Goal: Transaction & Acquisition: Book appointment/travel/reservation

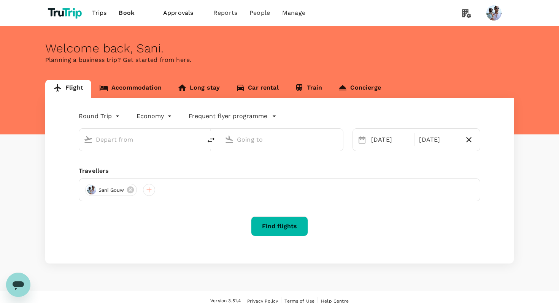
type input "[GEOGRAPHIC_DATA], [GEOGRAPHIC_DATA] (any)"
type input "Penang, [GEOGRAPHIC_DATA] (any)"
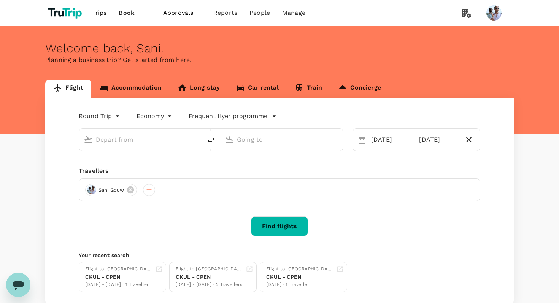
type input "[GEOGRAPHIC_DATA], [GEOGRAPHIC_DATA] (any)"
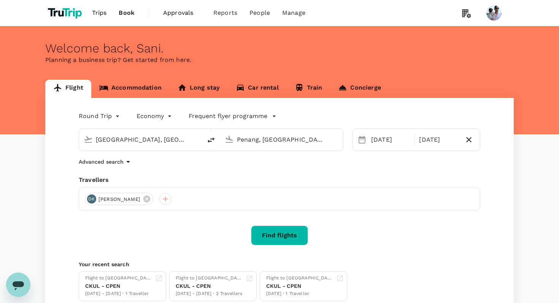
click at [298, 138] on input "Penang, Malaysia (any)" at bounding box center [282, 140] width 90 height 12
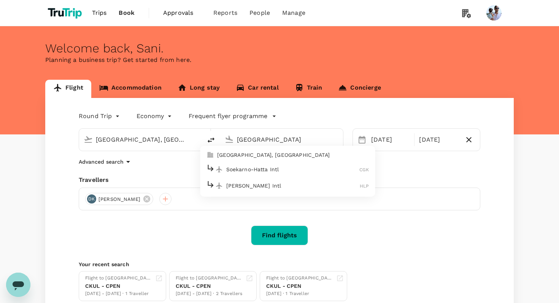
click at [287, 167] on p "Soekarno-Hatta Intl" at bounding box center [292, 170] width 133 height 8
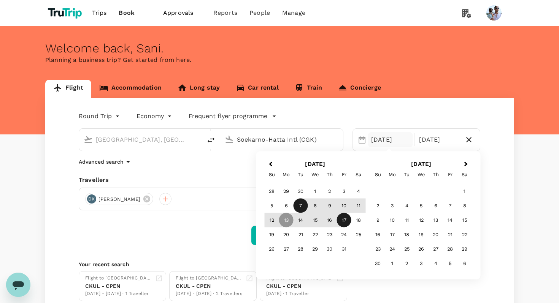
type input "Soekarno-Hatta Intl (CGK)"
click at [294, 202] on div "7" at bounding box center [300, 206] width 14 height 14
click at [330, 207] on div "9" at bounding box center [329, 206] width 14 height 14
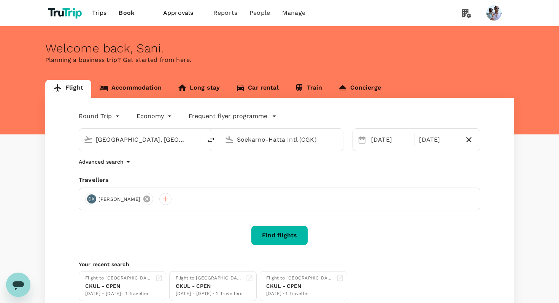
click at [146, 198] on icon at bounding box center [146, 199] width 7 height 7
click at [94, 201] on div at bounding box center [91, 199] width 12 height 12
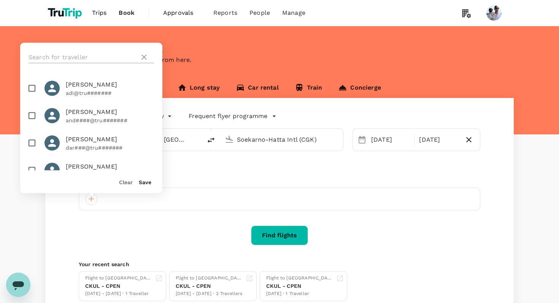
click at [79, 58] on input "text" at bounding box center [82, 57] width 108 height 12
type input "sani"
click at [74, 144] on p "san#@tru#######" at bounding box center [110, 148] width 88 height 8
checkbox input "true"
click at [145, 182] on button "Save" at bounding box center [145, 182] width 13 height 6
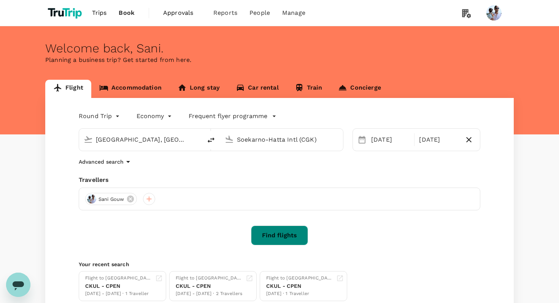
click at [275, 239] on button "Find flights" at bounding box center [279, 236] width 57 height 20
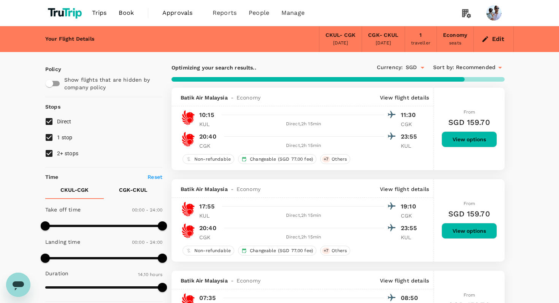
click at [329, 62] on div "Optimizing your search results.. Currency : SGD Sort by : Recommended" at bounding box center [337, 67] width 333 height 13
type input "1890"
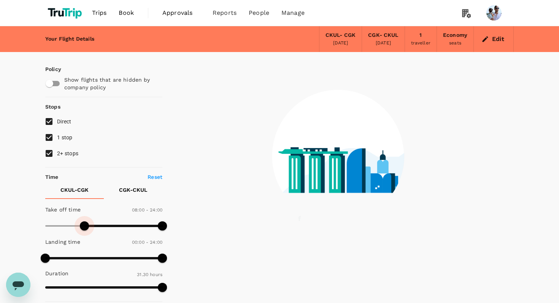
type input "510"
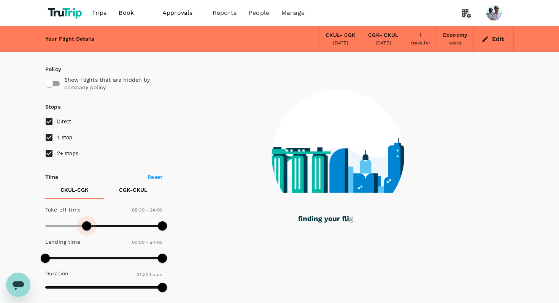
drag, startPoint x: 45, startPoint y: 223, endPoint x: 85, endPoint y: 231, distance: 41.3
click at [85, 231] on span at bounding box center [86, 226] width 9 height 9
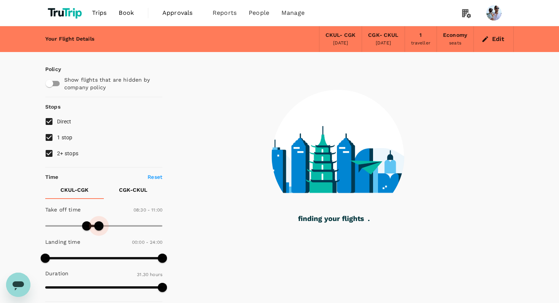
drag, startPoint x: 160, startPoint y: 227, endPoint x: 98, endPoint y: 227, distance: 62.3
click at [98, 227] on span at bounding box center [98, 226] width 9 height 9
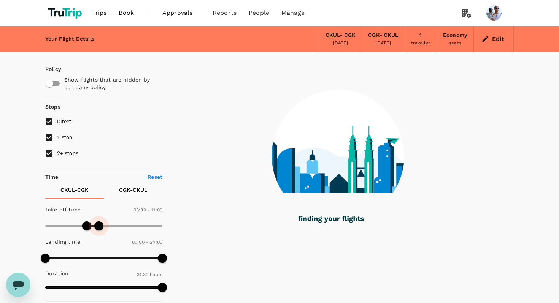
type input "720"
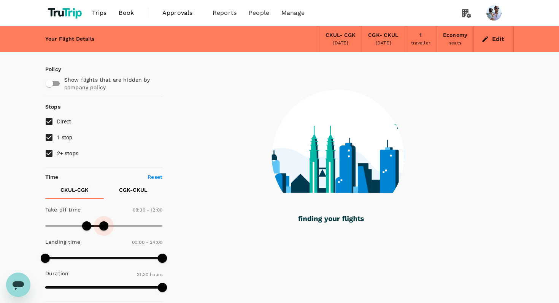
drag, startPoint x: 98, startPoint y: 227, endPoint x: 103, endPoint y: 228, distance: 5.4
click at [103, 228] on span at bounding box center [103, 226] width 9 height 9
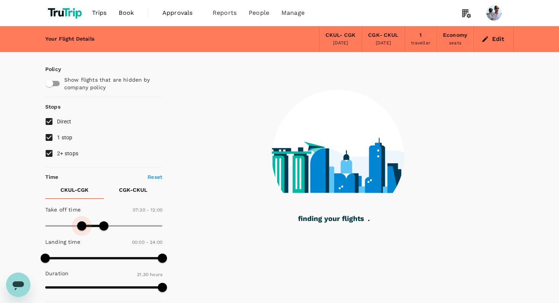
type input "450"
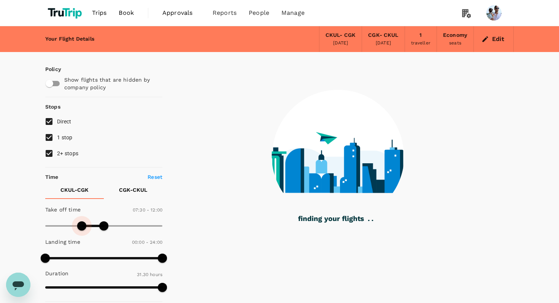
drag, startPoint x: 87, startPoint y: 228, endPoint x: 82, endPoint y: 228, distance: 5.0
click at [82, 228] on span at bounding box center [81, 226] width 9 height 9
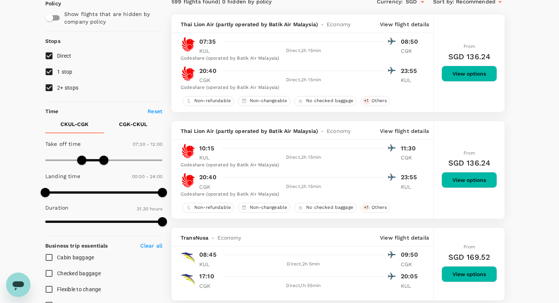
scroll to position [72, 0]
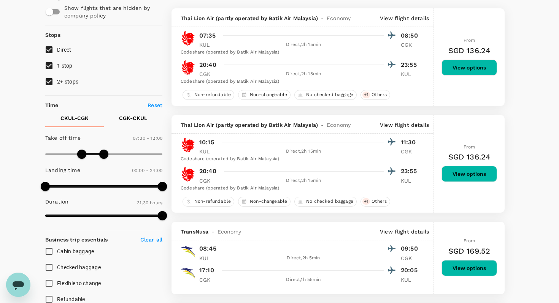
click at [135, 117] on p "CGK - CKUL" at bounding box center [133, 118] width 28 height 8
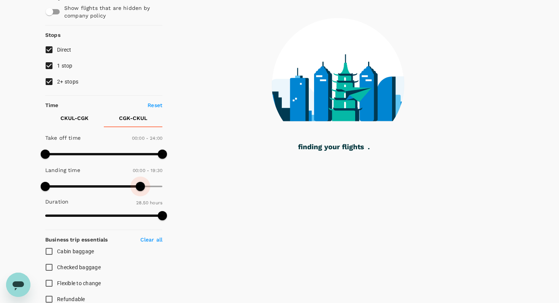
type input "1200"
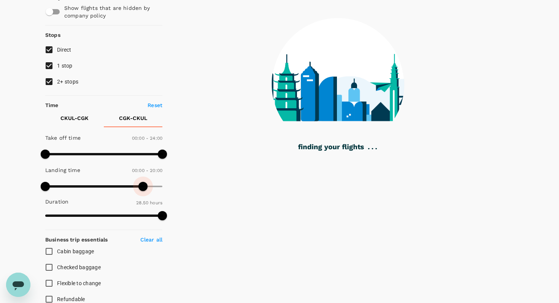
drag, startPoint x: 161, startPoint y: 187, endPoint x: 143, endPoint y: 188, distance: 17.9
click at [143, 188] on span at bounding box center [142, 186] width 9 height 9
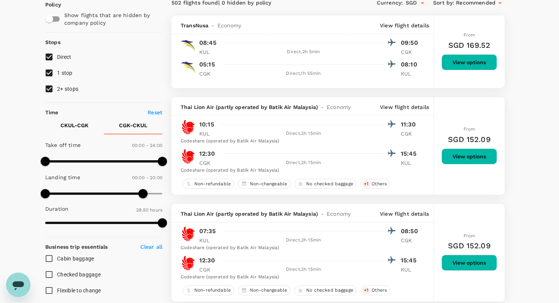
scroll to position [68, 0]
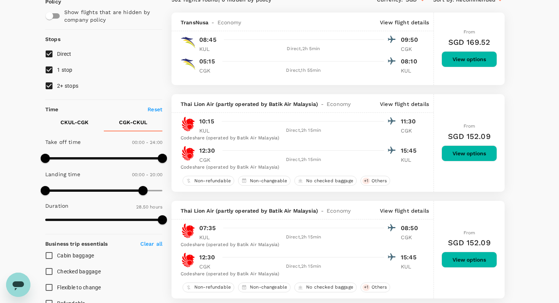
click at [310, 142] on div "Codeshare (operated by Batik Air Malaysia)" at bounding box center [299, 139] width 239 height 8
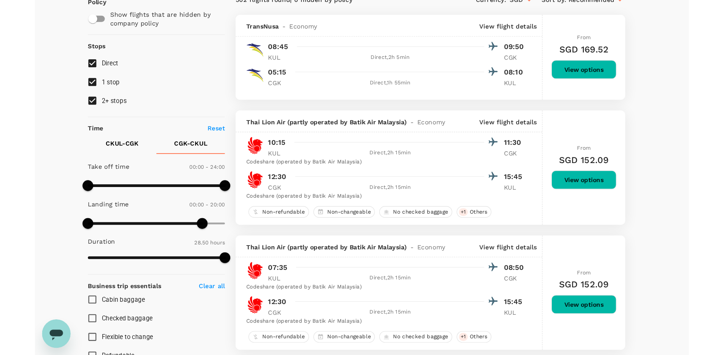
scroll to position [0, 0]
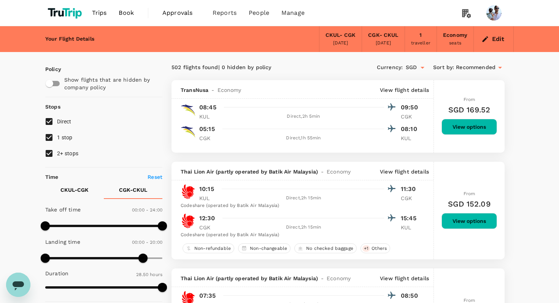
click at [130, 13] on span "Book" at bounding box center [126, 12] width 15 height 9
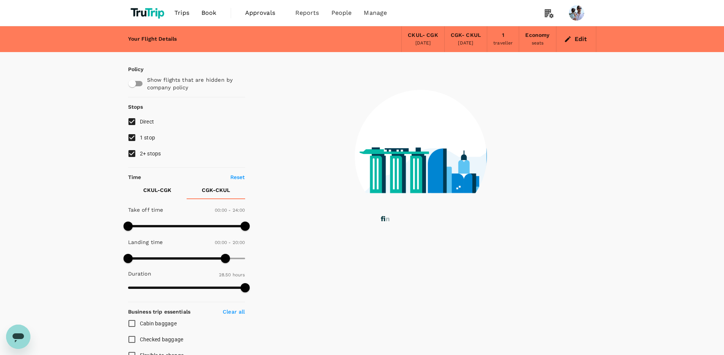
type input "0"
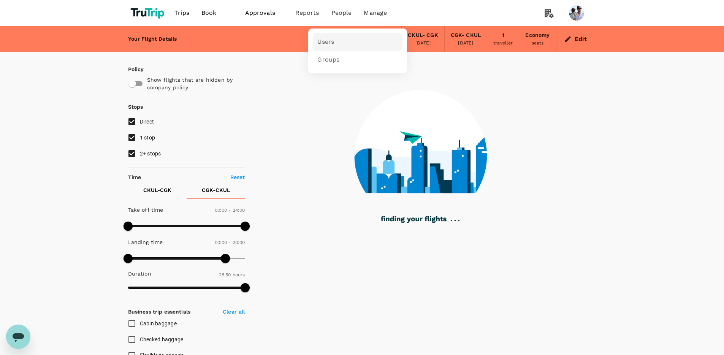
click at [335, 45] on link "Users" at bounding box center [358, 42] width 90 height 18
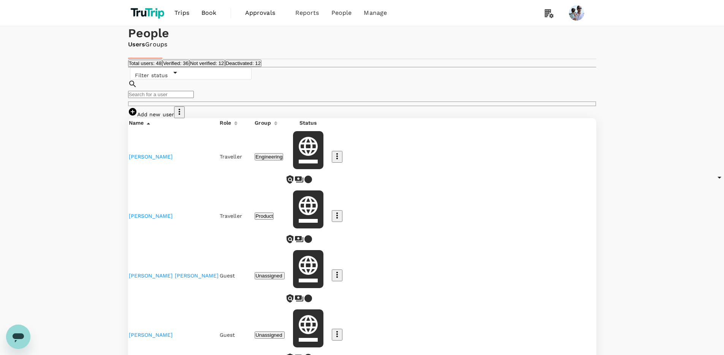
scroll to position [38, 0]
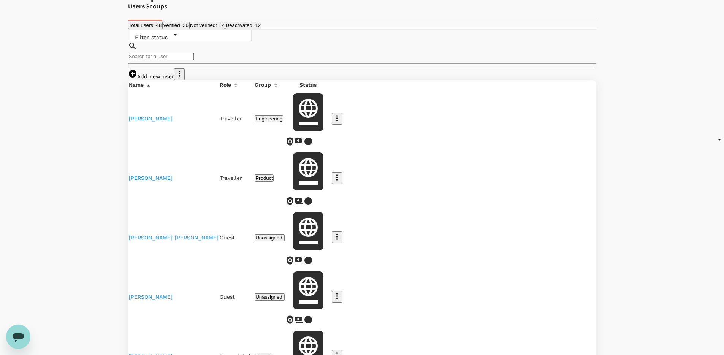
click at [342, 232] on icon "button" at bounding box center [336, 236] width 9 height 9
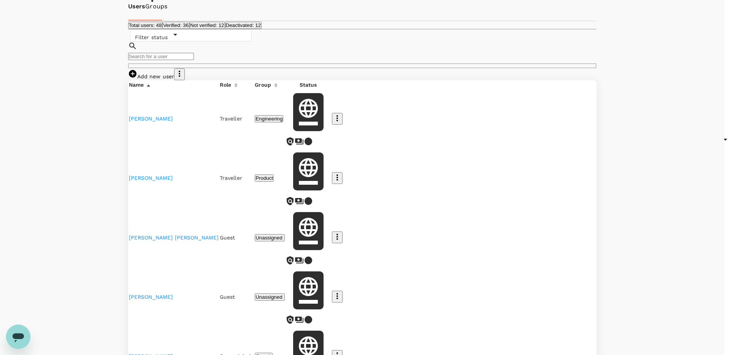
click at [558, 230] on div at bounding box center [365, 177] width 730 height 355
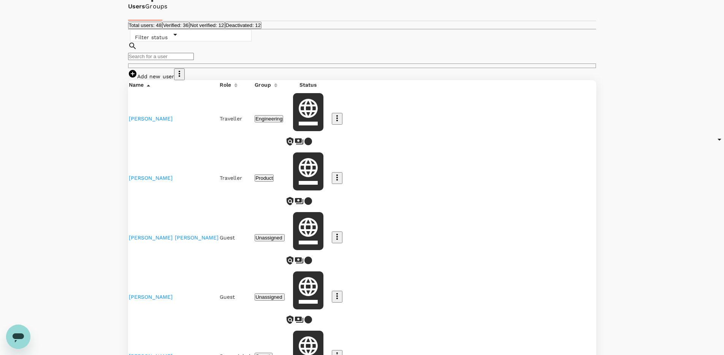
click at [338, 293] on icon "button" at bounding box center [337, 296] width 2 height 6
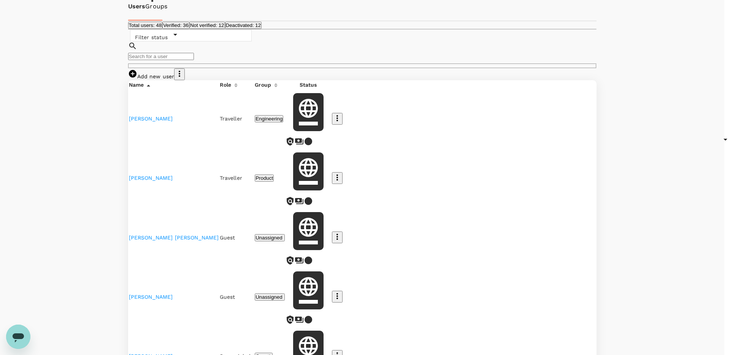
click at [558, 239] on div at bounding box center [365, 177] width 730 height 355
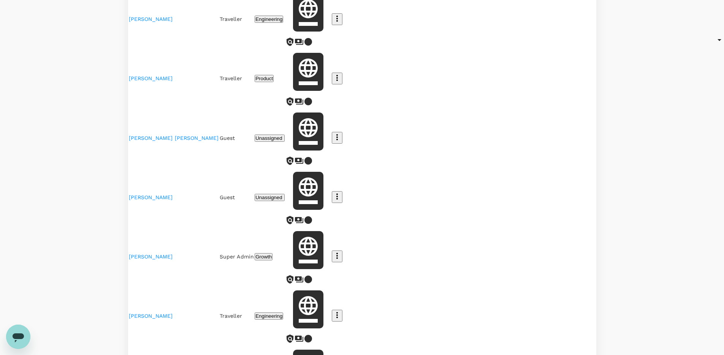
scroll to position [222, 0]
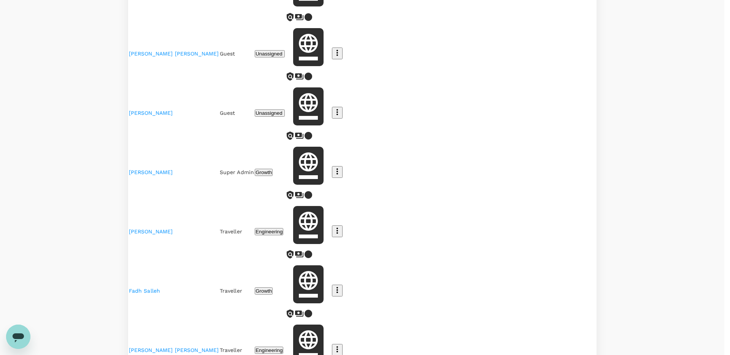
click at [558, 232] on div at bounding box center [365, 177] width 730 height 355
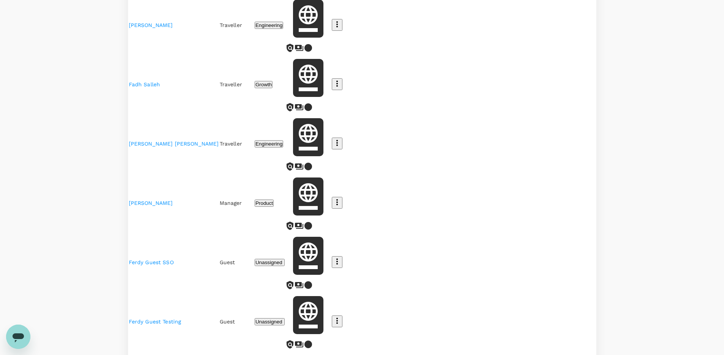
scroll to position [0, 0]
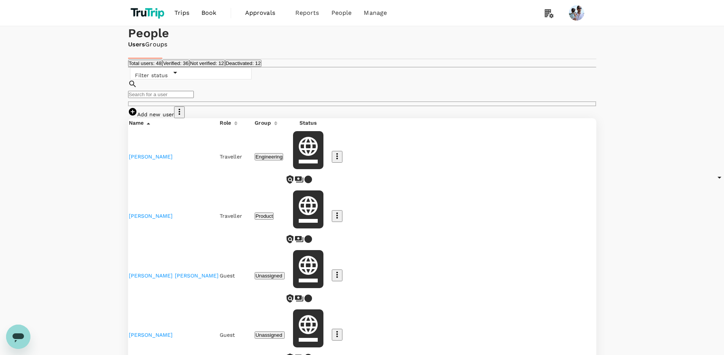
click at [225, 67] on button "Not verified: 12" at bounding box center [207, 63] width 36 height 7
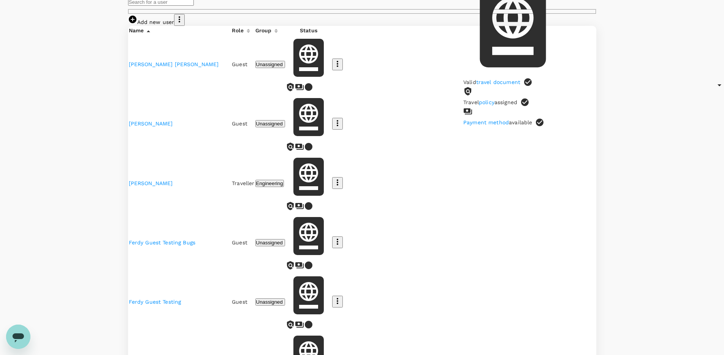
scroll to position [177, 0]
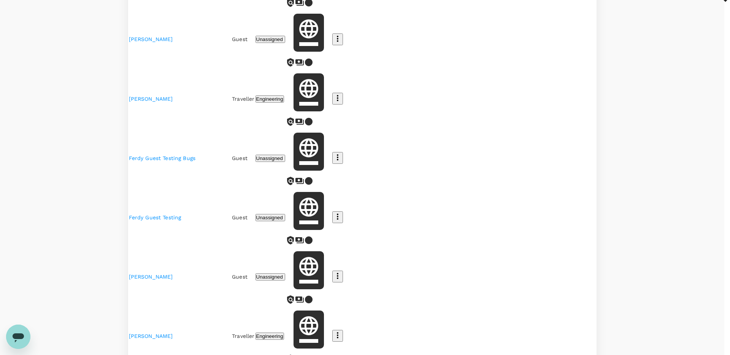
click at [558, 238] on div at bounding box center [365, 177] width 730 height 355
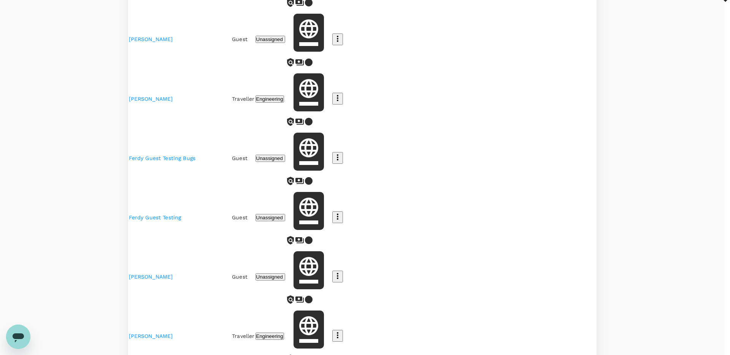
click at [558, 258] on div at bounding box center [365, 177] width 730 height 355
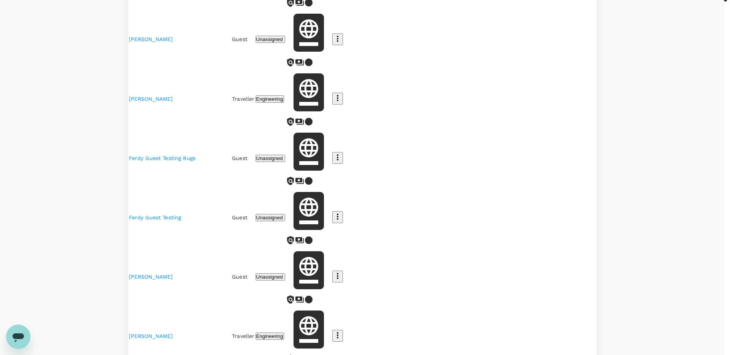
drag, startPoint x: 625, startPoint y: 258, endPoint x: 588, endPoint y: 268, distance: 39.0
click at [558, 258] on div at bounding box center [365, 177] width 730 height 355
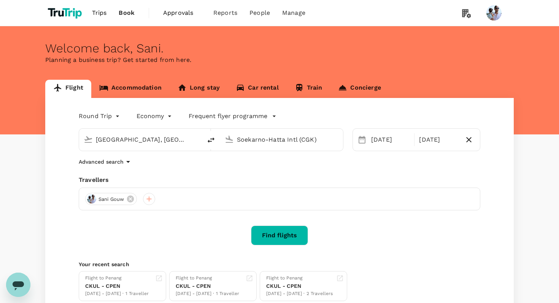
click at [131, 87] on link "Accommodation" at bounding box center [130, 89] width 78 height 18
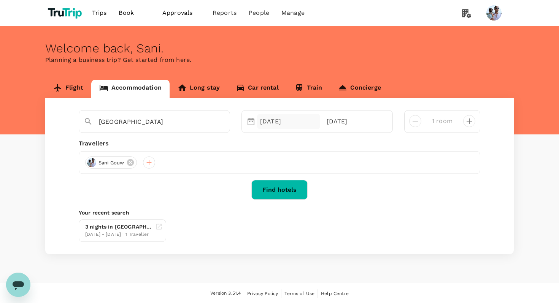
click at [285, 121] on div "14 Oct" at bounding box center [288, 121] width 63 height 15
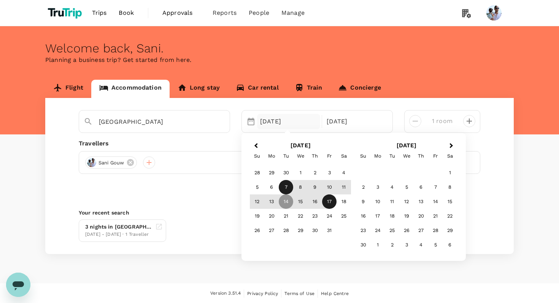
click at [283, 188] on div "7" at bounding box center [286, 187] width 14 height 14
click at [315, 188] on div "9" at bounding box center [314, 187] width 14 height 14
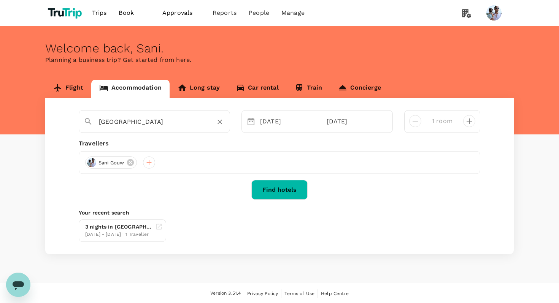
click at [144, 127] on input "Perth" at bounding box center [151, 122] width 105 height 12
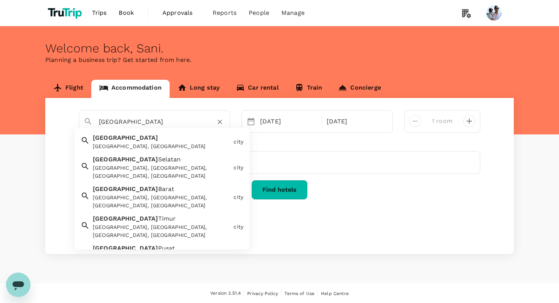
click at [125, 139] on div "Jakarta Jakarta, Indonesia" at bounding box center [160, 140] width 141 height 20
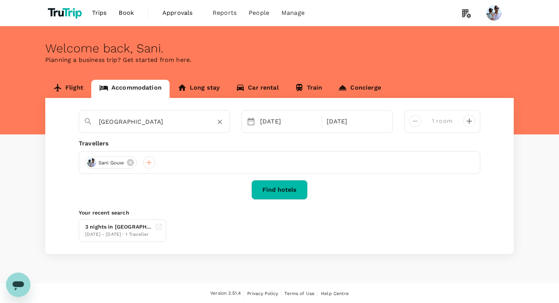
type input "[GEOGRAPHIC_DATA]"
click at [275, 197] on button "Find hotels" at bounding box center [279, 190] width 56 height 20
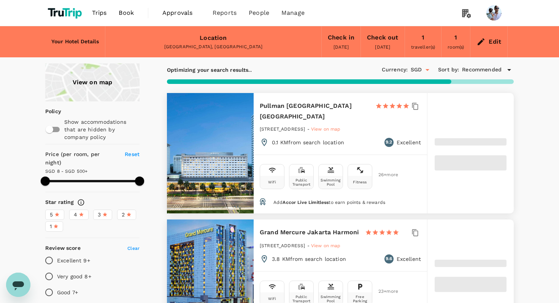
click at [403, 4] on div "Trips Book Approvals 0 Reports People Manage" at bounding box center [279, 13] width 468 height 26
click at [412, 11] on div "Trips Book Approvals 0 Reports People Manage" at bounding box center [279, 13] width 468 height 26
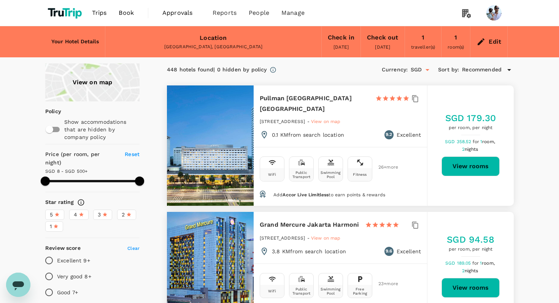
type input "499.95"
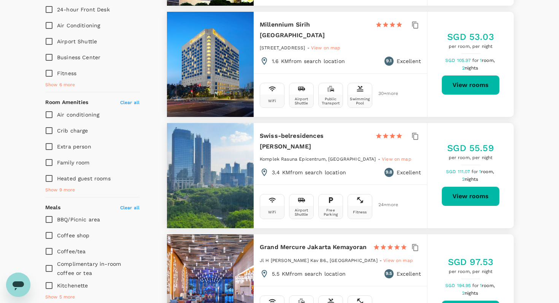
scroll to position [349, 0]
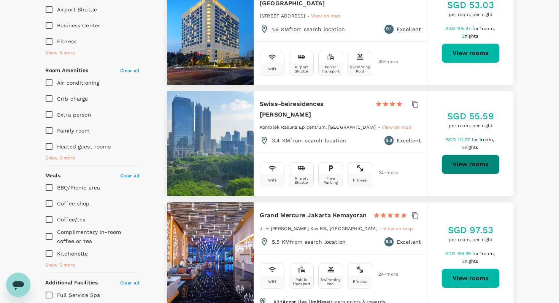
click at [442, 155] on button "View rooms" at bounding box center [470, 165] width 58 height 20
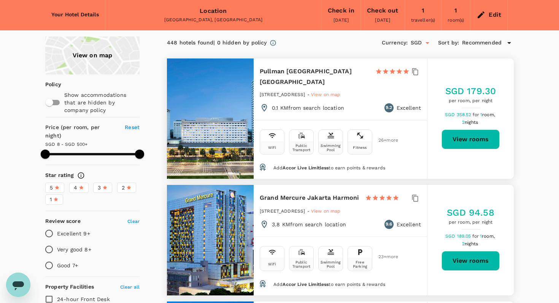
scroll to position [27, 0]
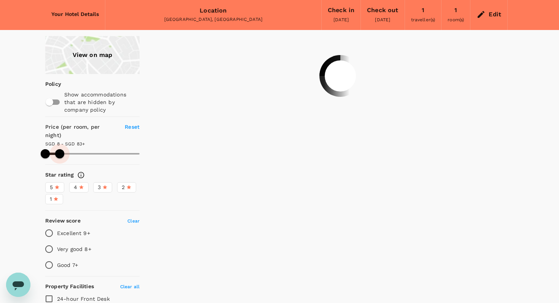
drag, startPoint x: 144, startPoint y: 143, endPoint x: 60, endPoint y: 141, distance: 84.0
click at [60, 149] on span at bounding box center [59, 153] width 9 height 9
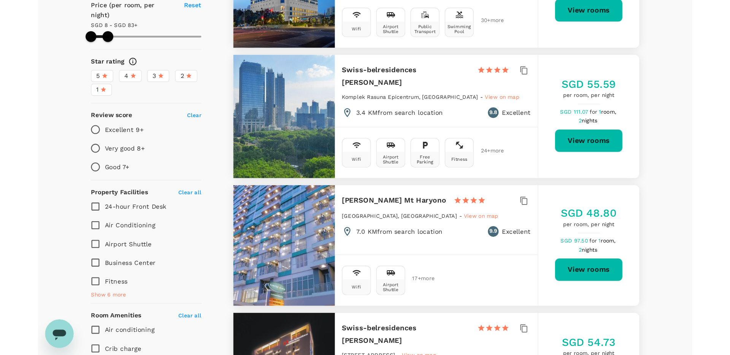
scroll to position [0, 0]
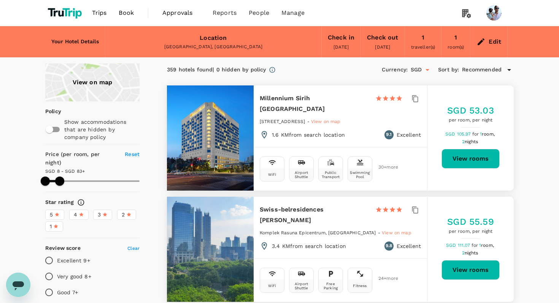
click at [107, 82] on div "View on map" at bounding box center [92, 82] width 94 height 38
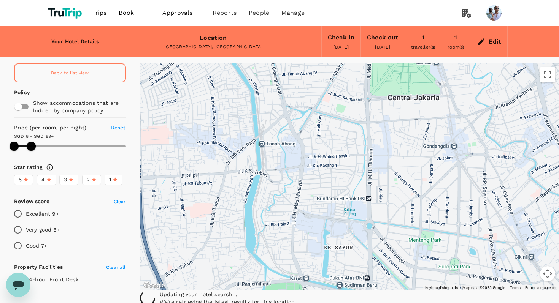
drag, startPoint x: 370, startPoint y: 249, endPoint x: 356, endPoint y: 172, distance: 78.5
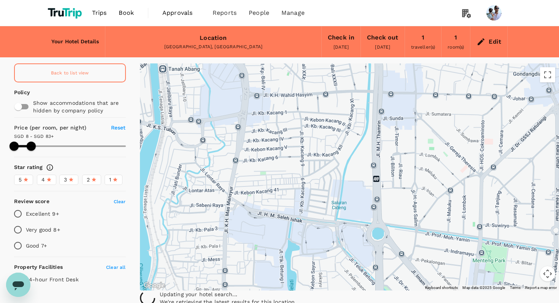
drag, startPoint x: 345, startPoint y: 221, endPoint x: 344, endPoint y: 205, distance: 16.0
click at [344, 205] on div at bounding box center [349, 176] width 419 height 227
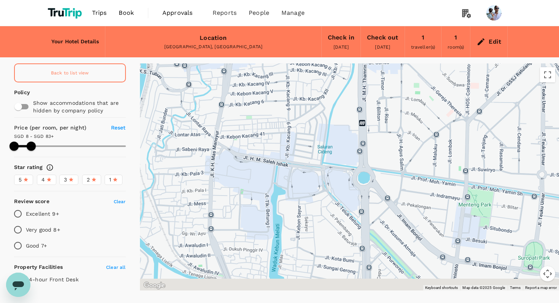
drag, startPoint x: 447, startPoint y: 259, endPoint x: 430, endPoint y: 193, distance: 68.7
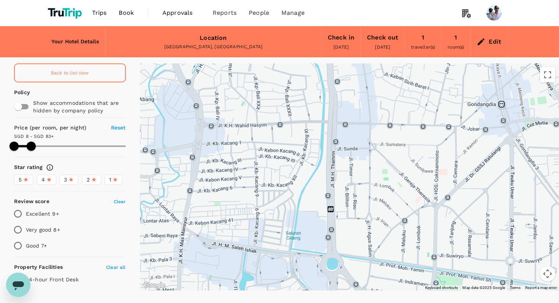
drag, startPoint x: 416, startPoint y: 151, endPoint x: 386, endPoint y: 246, distance: 99.6
click at [386, 246] on div at bounding box center [349, 176] width 419 height 227
click at [385, 131] on icon at bounding box center [382, 132] width 5 height 8
click at [378, 135] on h6 "The Akmani Hotel Jakarta" at bounding box center [378, 131] width 0 height 7
click at [410, 142] on h6 "[PERSON_NAME] Hasyim [GEOGRAPHIC_DATA]" at bounding box center [410, 139] width 0 height 7
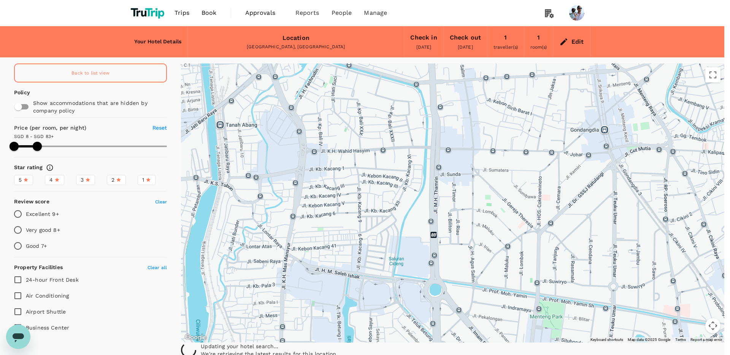
type input "82.95"
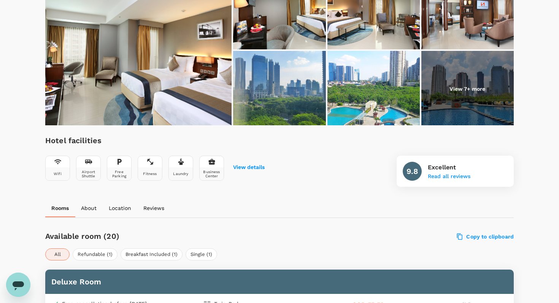
scroll to position [144, 0]
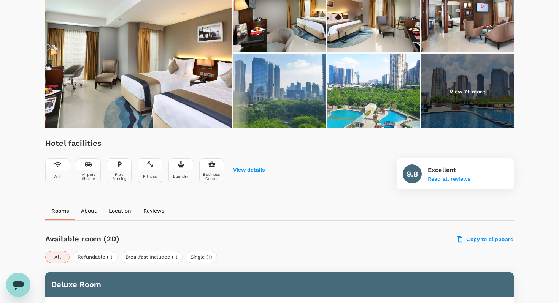
click at [147, 65] on img at bounding box center [138, 52] width 186 height 152
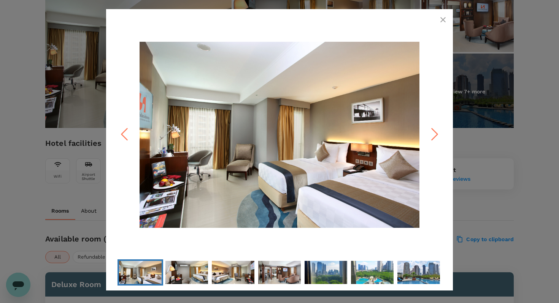
click at [431, 139] on icon "Next Slide" at bounding box center [434, 134] width 23 height 23
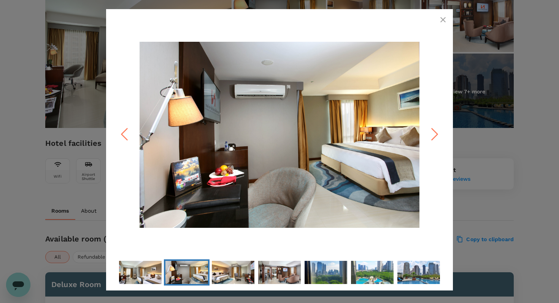
click at [431, 139] on icon "Next Slide" at bounding box center [434, 134] width 23 height 23
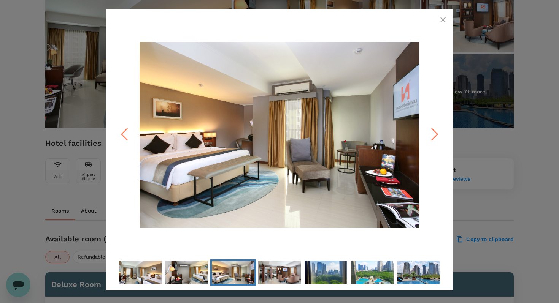
click at [431, 139] on icon "Next Slide" at bounding box center [434, 134] width 23 height 23
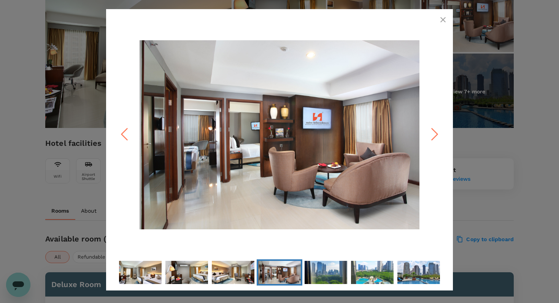
click at [431, 139] on icon "Next Slide" at bounding box center [434, 134] width 23 height 23
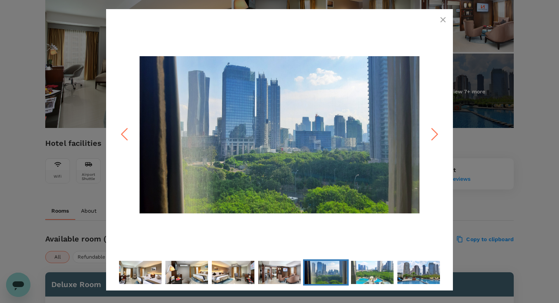
click at [431, 139] on icon "Next Slide" at bounding box center [434, 134] width 23 height 23
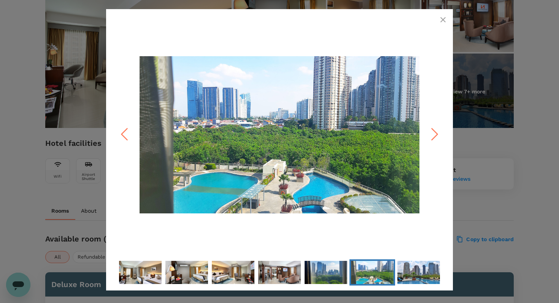
click at [431, 139] on icon "Next Slide" at bounding box center [434, 134] width 23 height 23
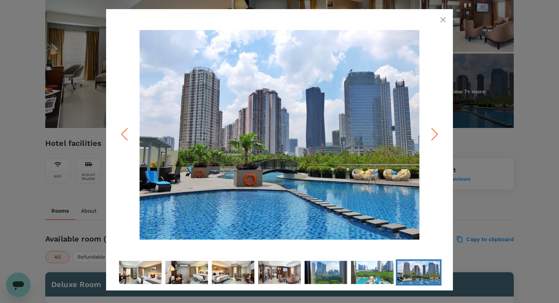
click at [431, 139] on icon "Next Slide" at bounding box center [434, 134] width 23 height 23
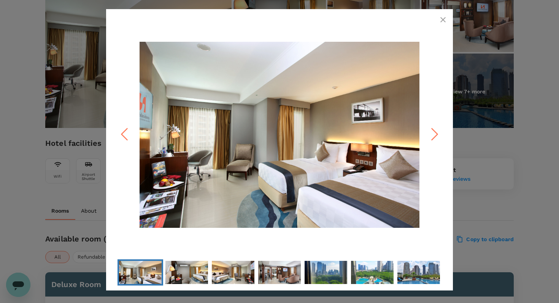
click at [439, 20] on icon "button" at bounding box center [442, 19] width 9 height 9
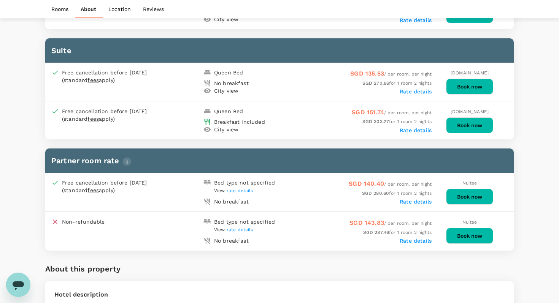
scroll to position [890, 0]
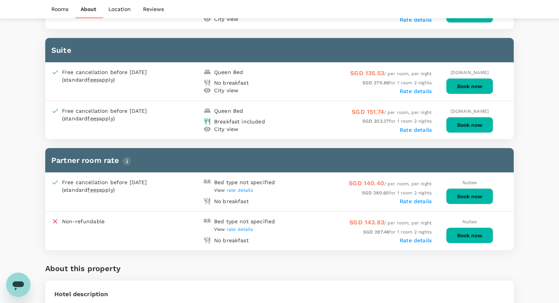
click at [240, 188] on span "rate details" at bounding box center [239, 190] width 27 height 5
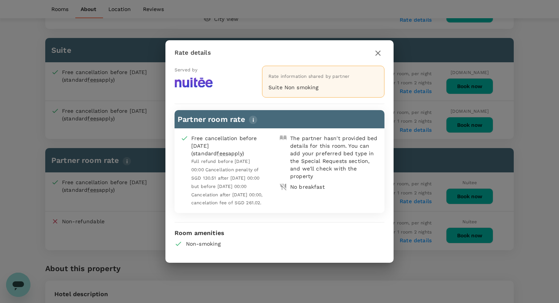
click at [380, 49] on icon "button" at bounding box center [377, 53] width 9 height 9
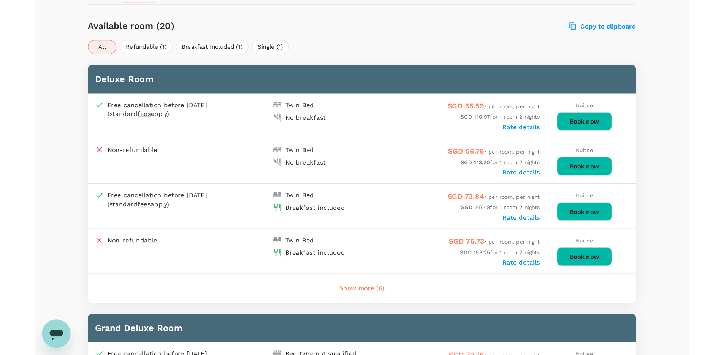
scroll to position [0, 0]
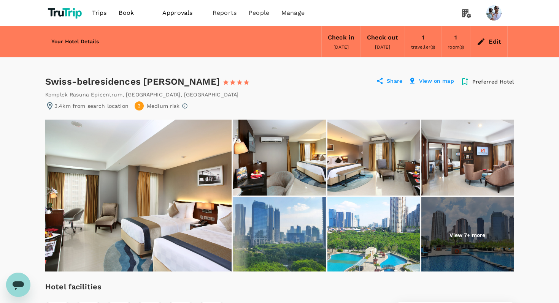
click at [114, 95] on div "Komplek Rasuna Epicentrum , Jakarta Selatan , Indonesia" at bounding box center [141, 95] width 193 height 8
click at [129, 81] on div "Swiss-belresidences Rasuna Epi 1 Star 2 Stars 3 Stars 4 Stars 5 Stars" at bounding box center [150, 82] width 211 height 12
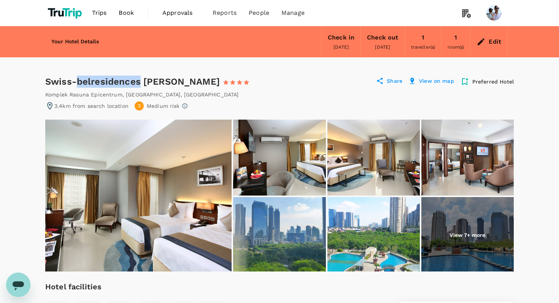
click at [129, 81] on div "Swiss-belresidences Rasuna Epi 1 Star 2 Stars 3 Stars 4 Stars 5 Stars" at bounding box center [150, 82] width 211 height 12
copy div "Swiss-belresidences Rasuna Epi"
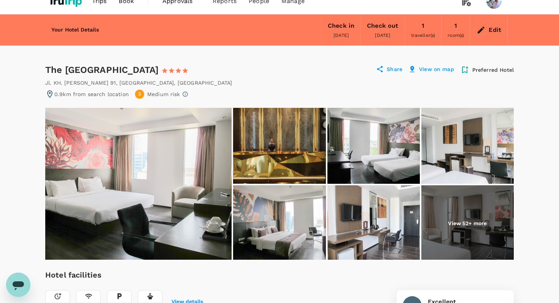
scroll to position [9, 0]
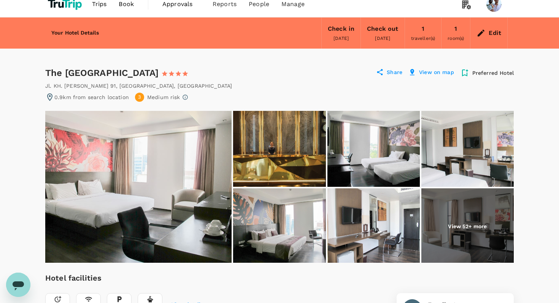
click at [461, 219] on img at bounding box center [467, 226] width 92 height 76
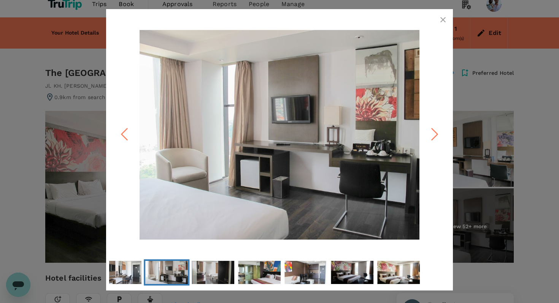
click at [431, 138] on icon "Next Slide" at bounding box center [434, 134] width 23 height 23
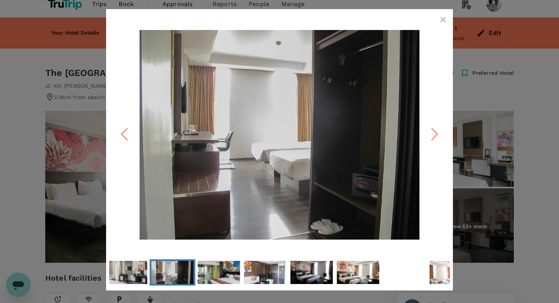
click at [431, 138] on icon "Next Slide" at bounding box center [434, 134] width 23 height 23
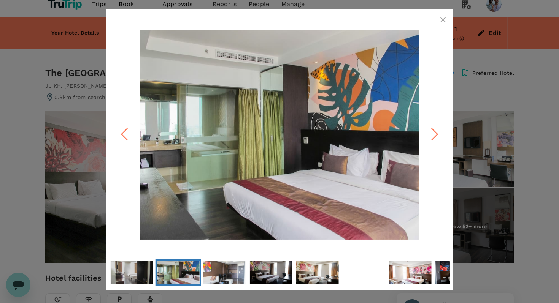
click at [431, 138] on icon "Next Slide" at bounding box center [434, 134] width 23 height 23
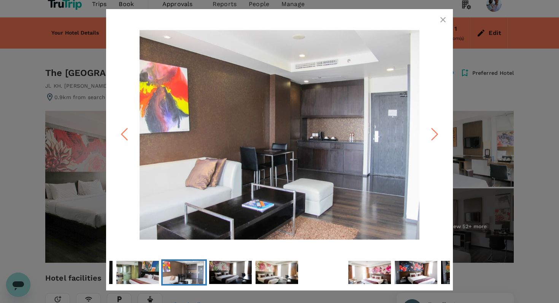
click at [431, 138] on icon "Next Slide" at bounding box center [434, 134] width 23 height 23
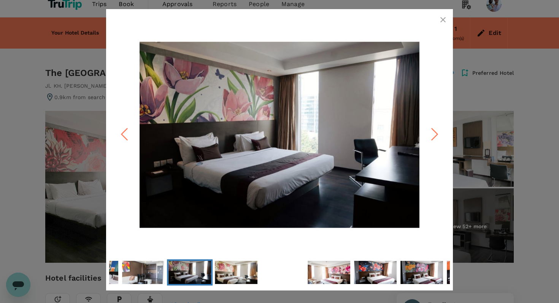
click at [431, 138] on icon "Next Slide" at bounding box center [434, 134] width 23 height 23
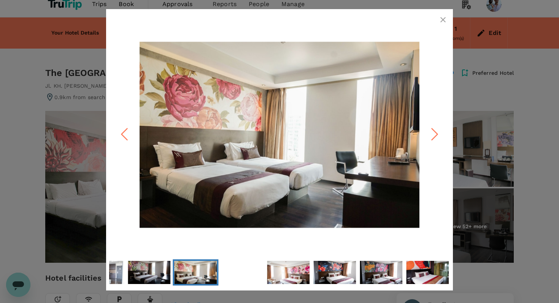
click at [431, 138] on icon "Next Slide" at bounding box center [434, 134] width 23 height 23
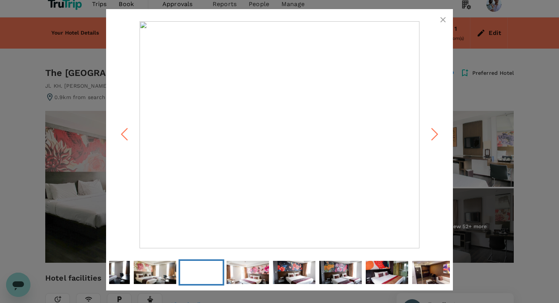
click at [431, 138] on icon "Next Slide" at bounding box center [434, 134] width 23 height 23
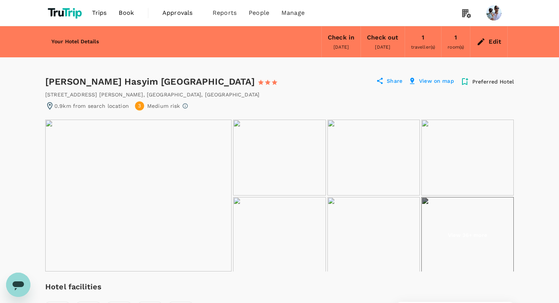
click at [163, 166] on img at bounding box center [138, 196] width 186 height 152
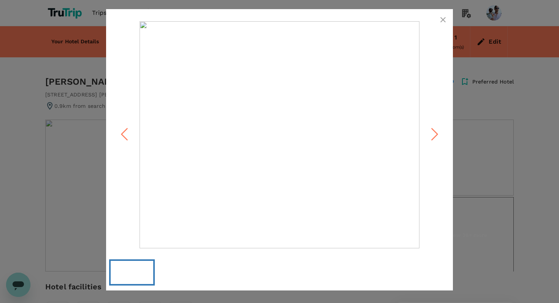
click at [440, 20] on icon "button" at bounding box center [442, 19] width 9 height 9
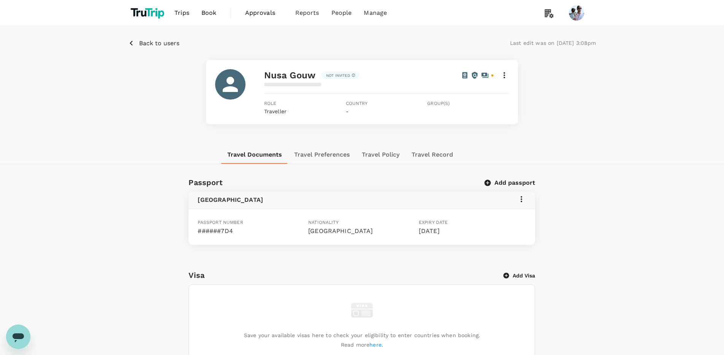
click at [499, 72] on div at bounding box center [485, 75] width 48 height 9
click at [500, 74] on icon at bounding box center [504, 75] width 9 height 9
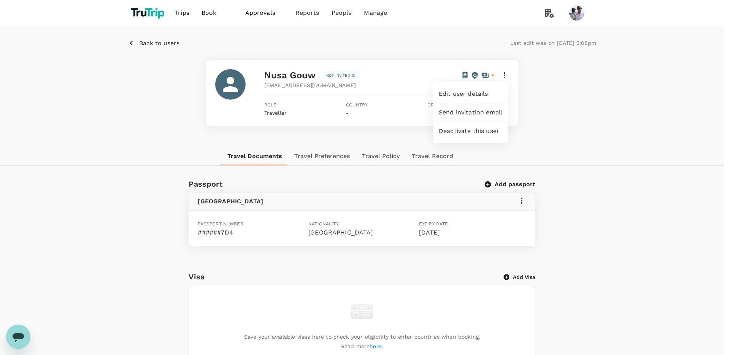
click at [155, 42] on div at bounding box center [365, 177] width 730 height 355
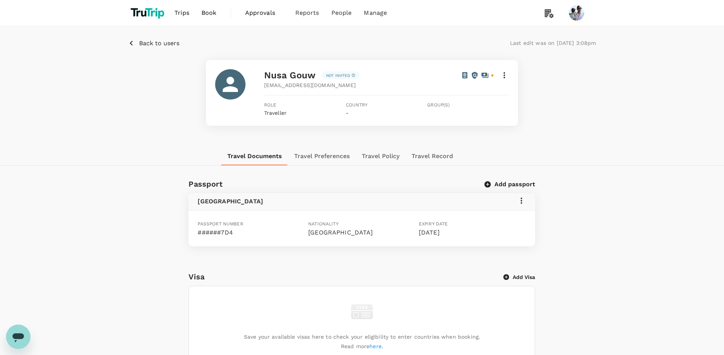
click at [155, 43] on p "Back to users" at bounding box center [159, 43] width 40 height 9
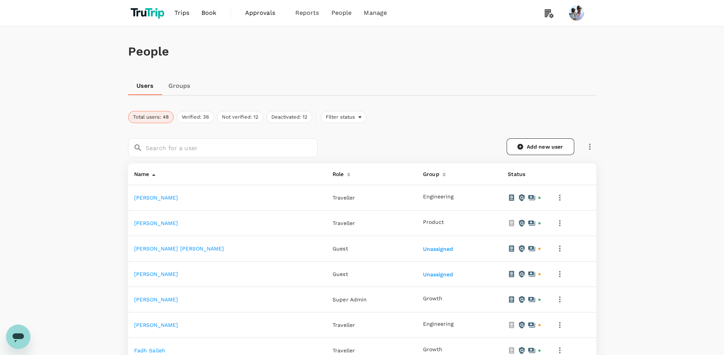
scroll to position [428, 0]
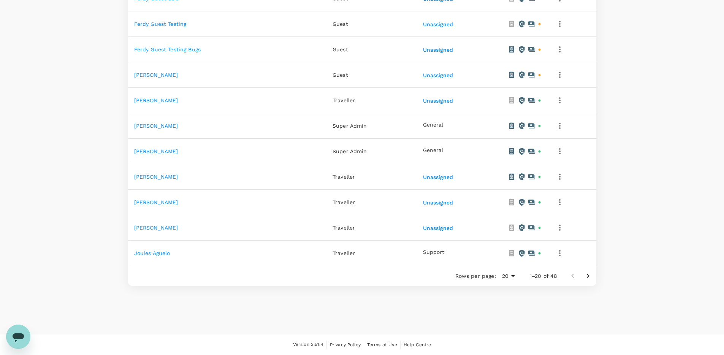
click at [553, 158] on td at bounding box center [571, 151] width 49 height 25
click at [555, 153] on icon "button" at bounding box center [559, 151] width 9 height 9
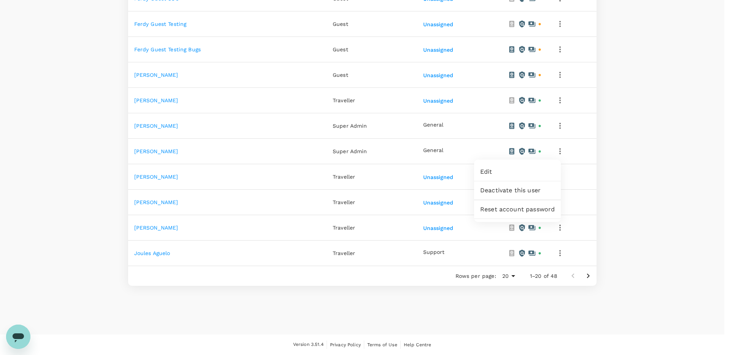
drag, startPoint x: 647, startPoint y: 217, endPoint x: 643, endPoint y: 216, distance: 4.3
click at [647, 217] on div at bounding box center [365, 177] width 730 height 355
